Goal: Task Accomplishment & Management: Use online tool/utility

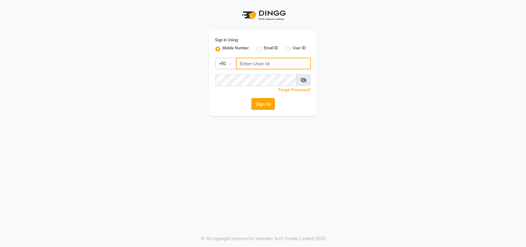
type input "8879743694"
click at [258, 103] on button "Sign In" at bounding box center [262, 104] width 23 height 12
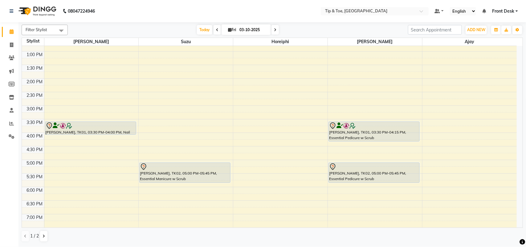
scroll to position [131, 0]
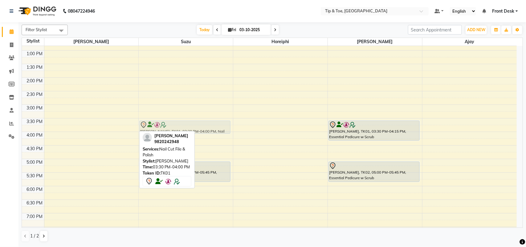
drag, startPoint x: 85, startPoint y: 129, endPoint x: 172, endPoint y: 131, distance: 86.9
click at [172, 131] on div "Filter Stylist Select All [PERSON_NAME] Suzu Horeiphi [PERSON_NAME] [PERSON_NAM…" at bounding box center [272, 133] width 501 height 222
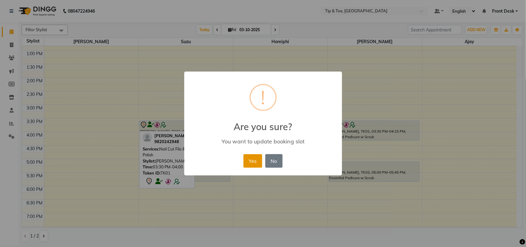
click at [256, 163] on button "Yes" at bounding box center [252, 161] width 19 height 14
